Goal: Task Accomplishment & Management: Manage account settings

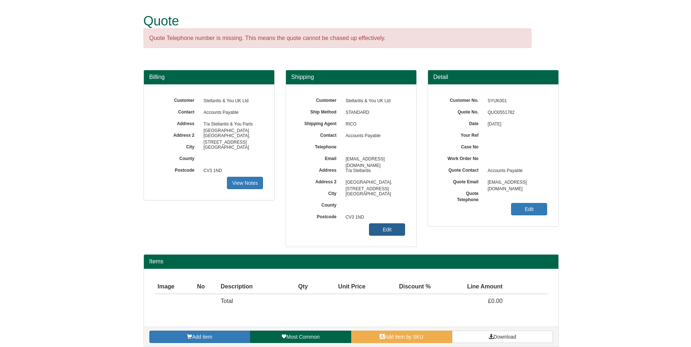
click at [393, 229] on link "Edit" at bounding box center [387, 230] width 36 height 12
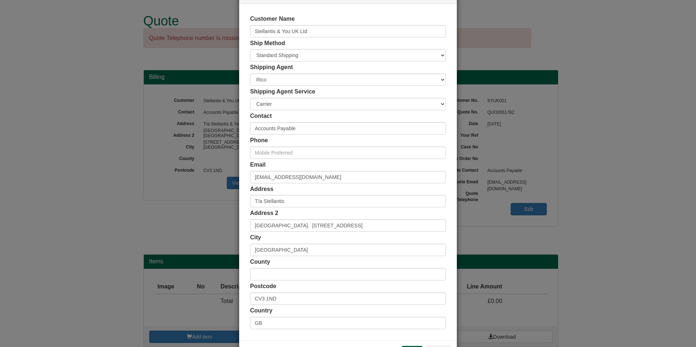
scroll to position [56, 0]
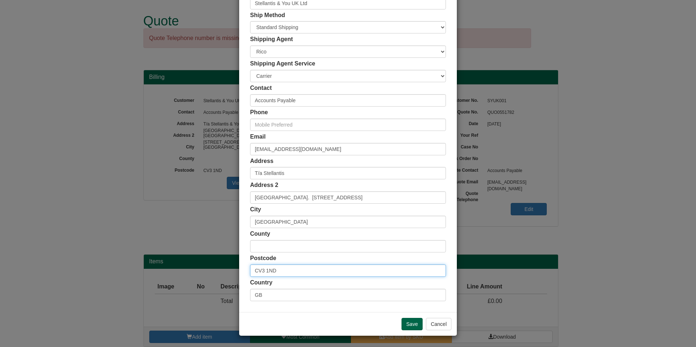
drag, startPoint x: 301, startPoint y: 272, endPoint x: 198, endPoint y: 269, distance: 102.7
click at [198, 269] on div "× Shipping Customer Name Stellantis & You UK Ltd Ship Method Free of Charge £5 …" at bounding box center [348, 173] width 696 height 347
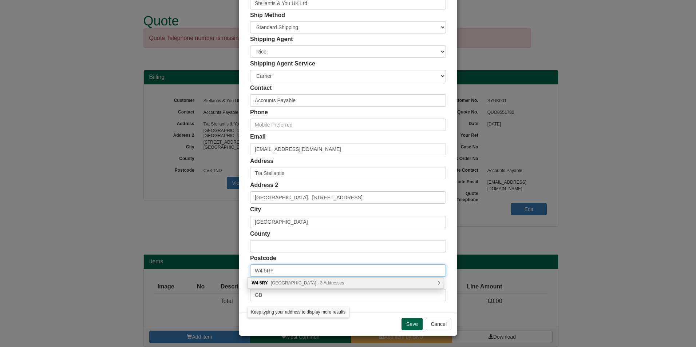
type input "W4 5RY"
click at [313, 280] on div "W4 [STREET_ADDRESS] Addresses" at bounding box center [345, 283] width 195 height 11
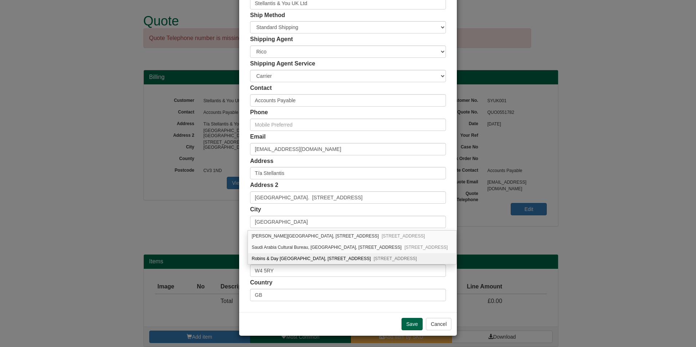
click at [334, 260] on div "Robins & Day [GEOGRAPHIC_DATA], [STREET_ADDRESS]" at bounding box center [352, 258] width 208 height 11
type input "Robins & Day [GEOGRAPHIC_DATA]"
type input "[STREET_ADDRESS]"
type input "[GEOGRAPHIC_DATA]"
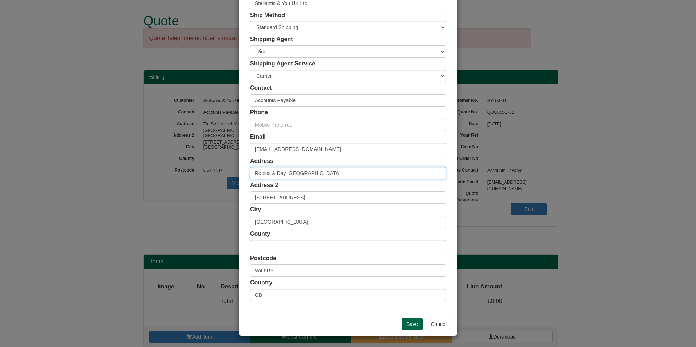
drag, startPoint x: 283, startPoint y: 174, endPoint x: 241, endPoint y: 178, distance: 42.1
click at [241, 178] on div "Customer Name Stellantis & You UK Ltd Ship Method Free of Charge £5 Flat Rate £…" at bounding box center [348, 144] width 218 height 336
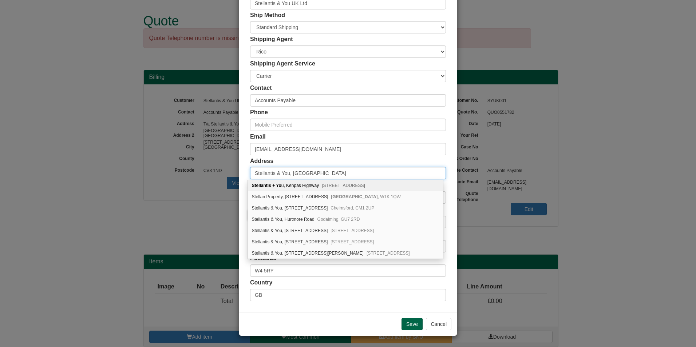
type input "Stellantis & You, [GEOGRAPHIC_DATA]"
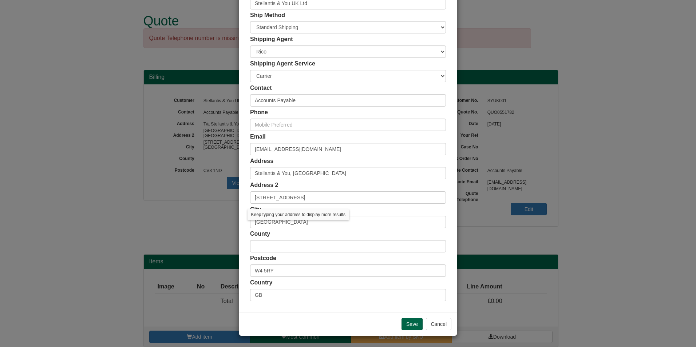
click at [287, 161] on div "Address Stellantis & You, West London" at bounding box center [348, 168] width 196 height 23
click at [328, 184] on div "Address 2 634 Chiswick High Road" at bounding box center [348, 192] width 196 height 23
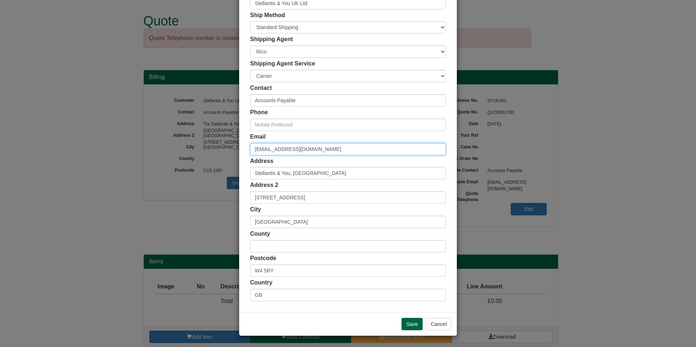
drag, startPoint x: 359, startPoint y: 149, endPoint x: 194, endPoint y: 144, distance: 165.0
click at [194, 144] on div "× Shipping Customer Name Stellantis & You UK Ltd Ship Method Free of Charge £5 …" at bounding box center [348, 173] width 696 height 347
type input "[PERSON_NAME][EMAIL_ADDRESS][DOMAIN_NAME]"
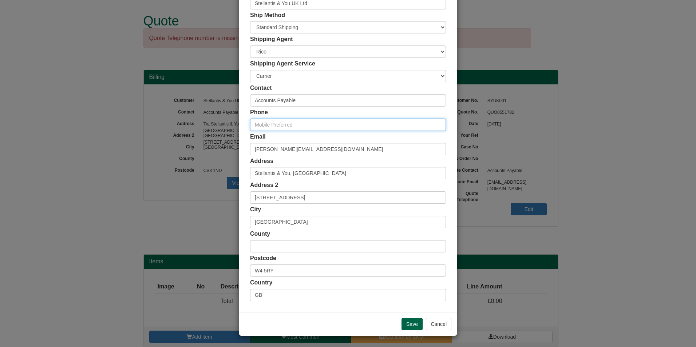
type input "07786975713"
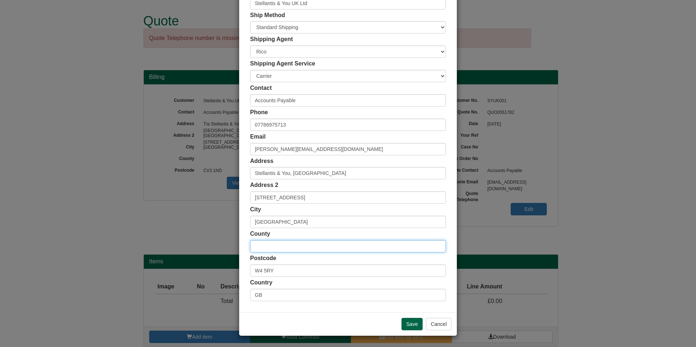
type input "[GEOGRAPHIC_DATA]"
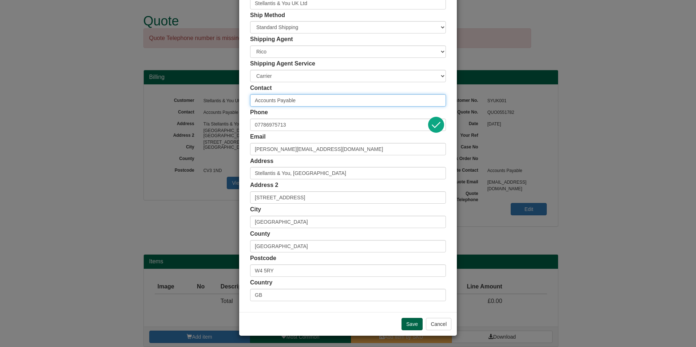
drag, startPoint x: 307, startPoint y: 101, endPoint x: 227, endPoint y: 100, distance: 80.5
click at [227, 100] on div "× Shipping Customer Name Stellantis & You UK Ltd Ship Method Free of Charge £5 …" at bounding box center [348, 173] width 696 height 347
type input "[PERSON_NAME]"
click at [404, 323] on input "Save" at bounding box center [412, 324] width 21 height 12
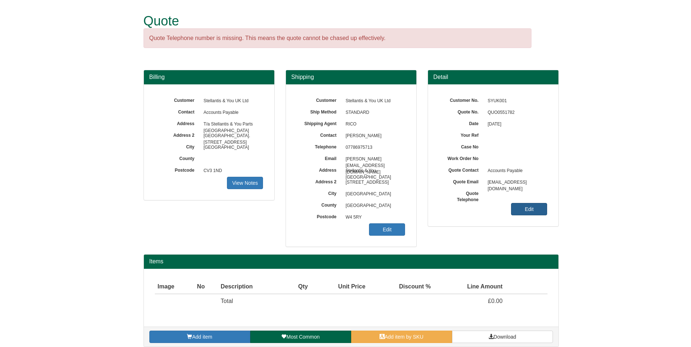
click at [533, 208] on link "Edit" at bounding box center [529, 209] width 36 height 12
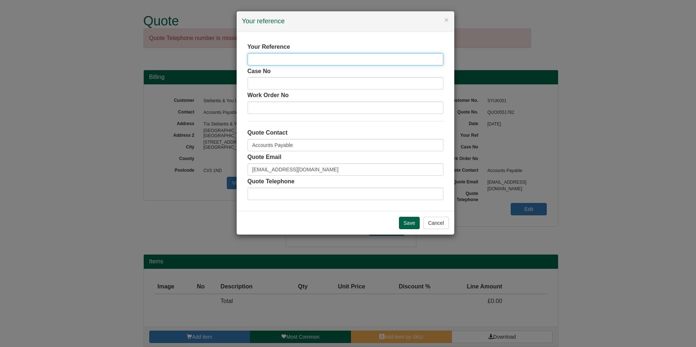
click at [313, 58] on input "text" at bounding box center [346, 59] width 196 height 12
type input "[PERSON_NAME]"
drag, startPoint x: 264, startPoint y: 145, endPoint x: 190, endPoint y: 143, distance: 73.9
click at [190, 143] on div "× Your reference Your Reference [PERSON_NAME] Case No Work Order No Quote Conta…" at bounding box center [348, 173] width 696 height 347
click at [272, 146] on input "dav" at bounding box center [346, 145] width 196 height 12
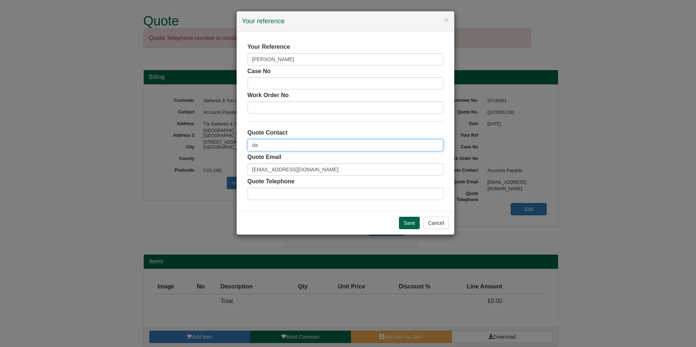
type input "d"
type input "[PERSON_NAME]"
type input "07786975713"
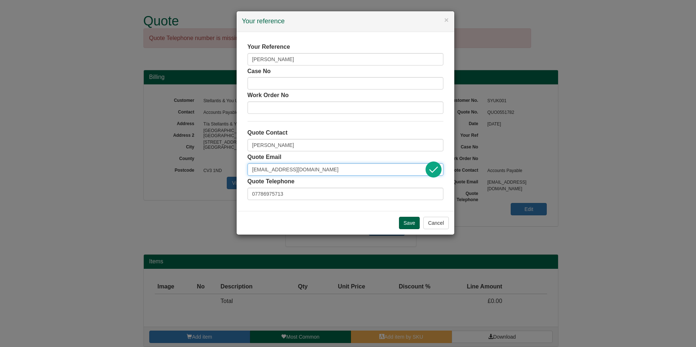
drag, startPoint x: 349, startPoint y: 172, endPoint x: 114, endPoint y: 152, distance: 235.3
click at [114, 152] on div "× Your reference Your Reference [PERSON_NAME] Case No Work Order No Quote Conta…" at bounding box center [348, 173] width 696 height 347
type input "[PERSON_NAME][EMAIL_ADDRESS][DOMAIN_NAME]"
click at [411, 220] on input "Save" at bounding box center [409, 223] width 21 height 12
